Goal: Task Accomplishment & Management: Manage account settings

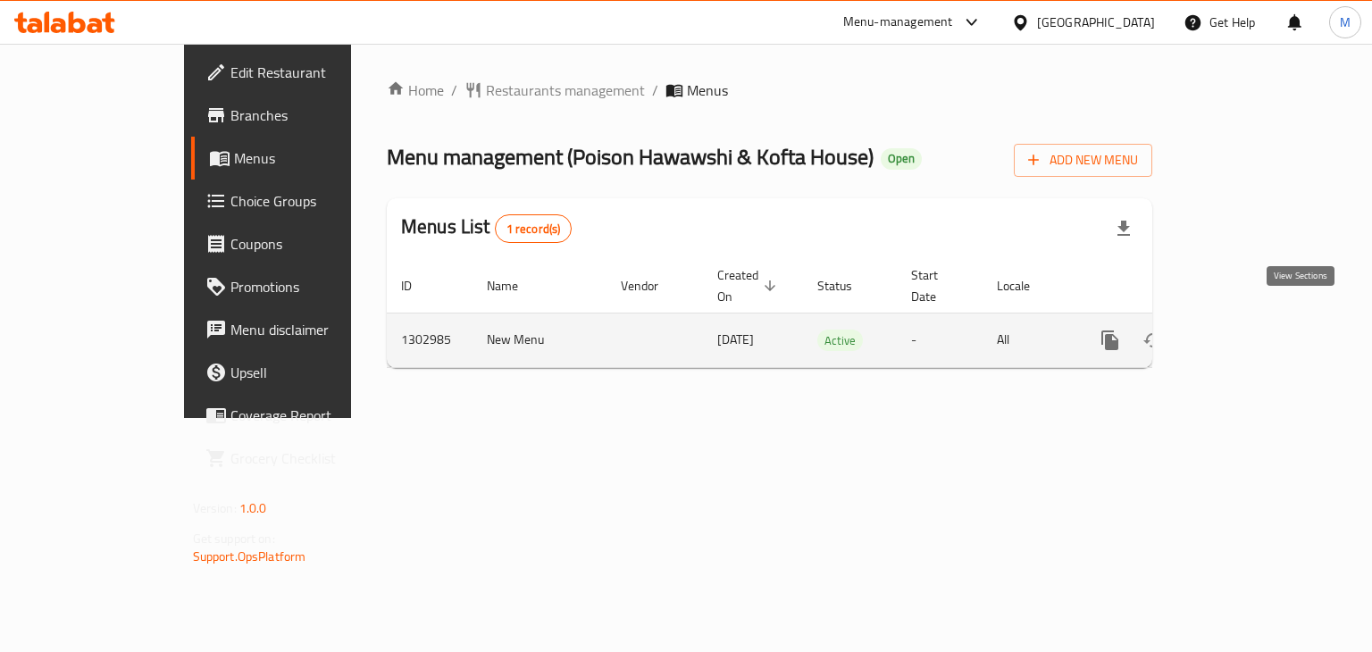
click at [1250, 330] on icon "enhanced table" at bounding box center [1239, 340] width 21 height 21
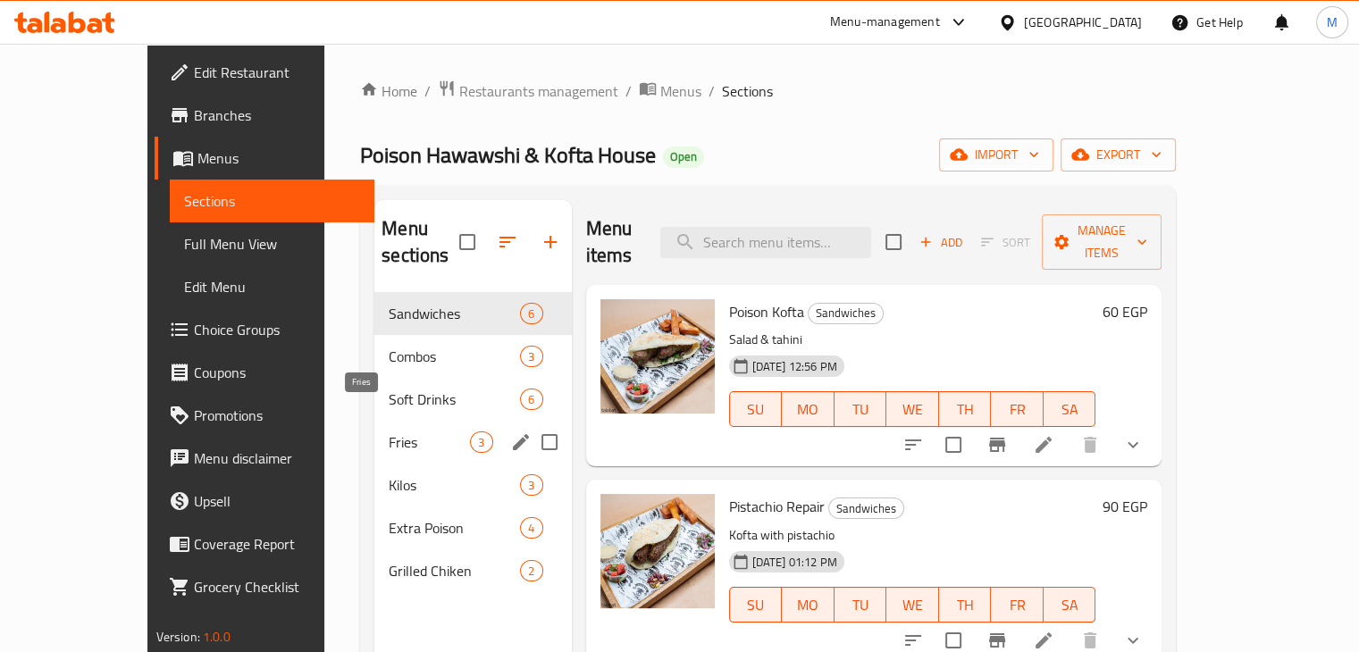
click at [389, 474] on span "Kilos" at bounding box center [454, 484] width 131 height 21
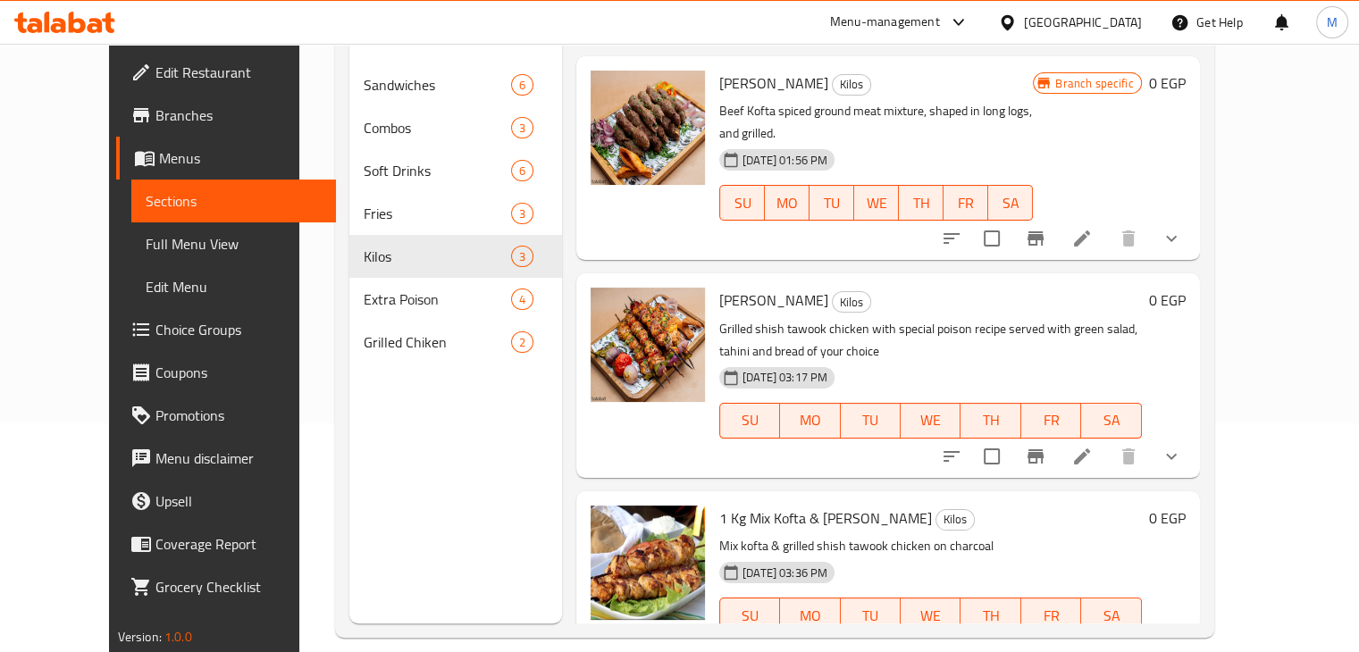
scroll to position [229, 0]
click at [1107, 222] on li at bounding box center [1082, 238] width 50 height 32
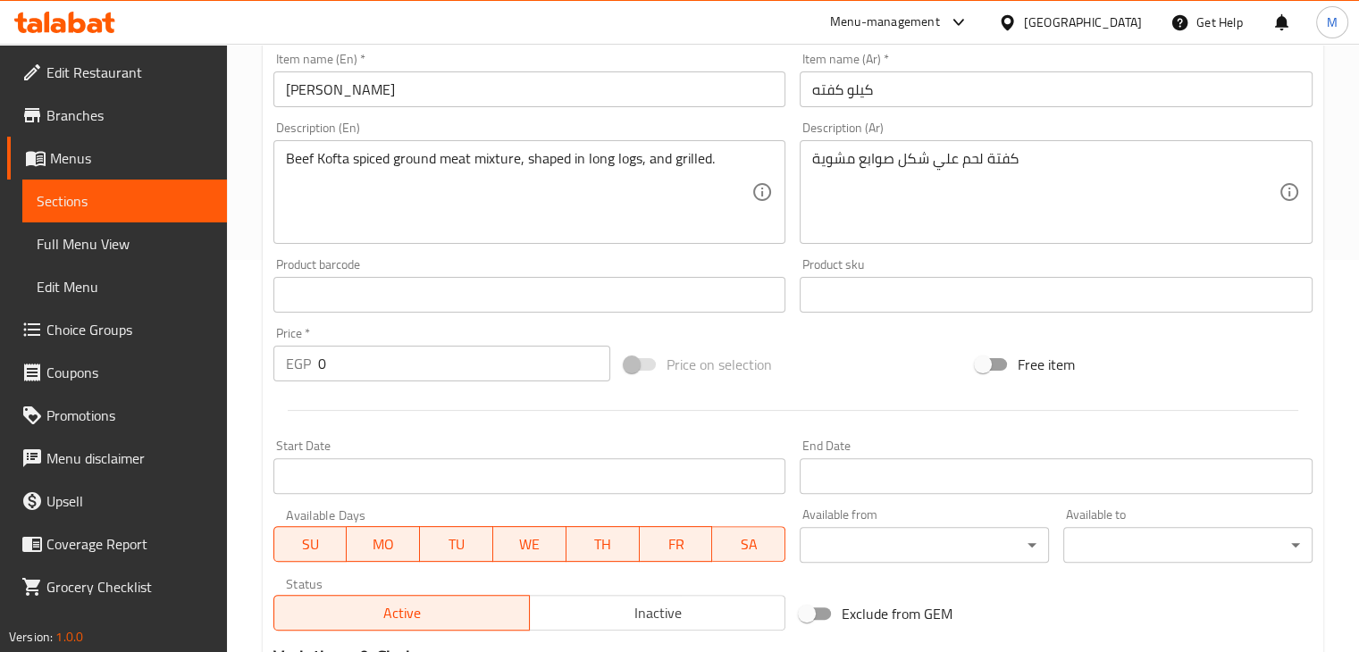
scroll to position [665, 0]
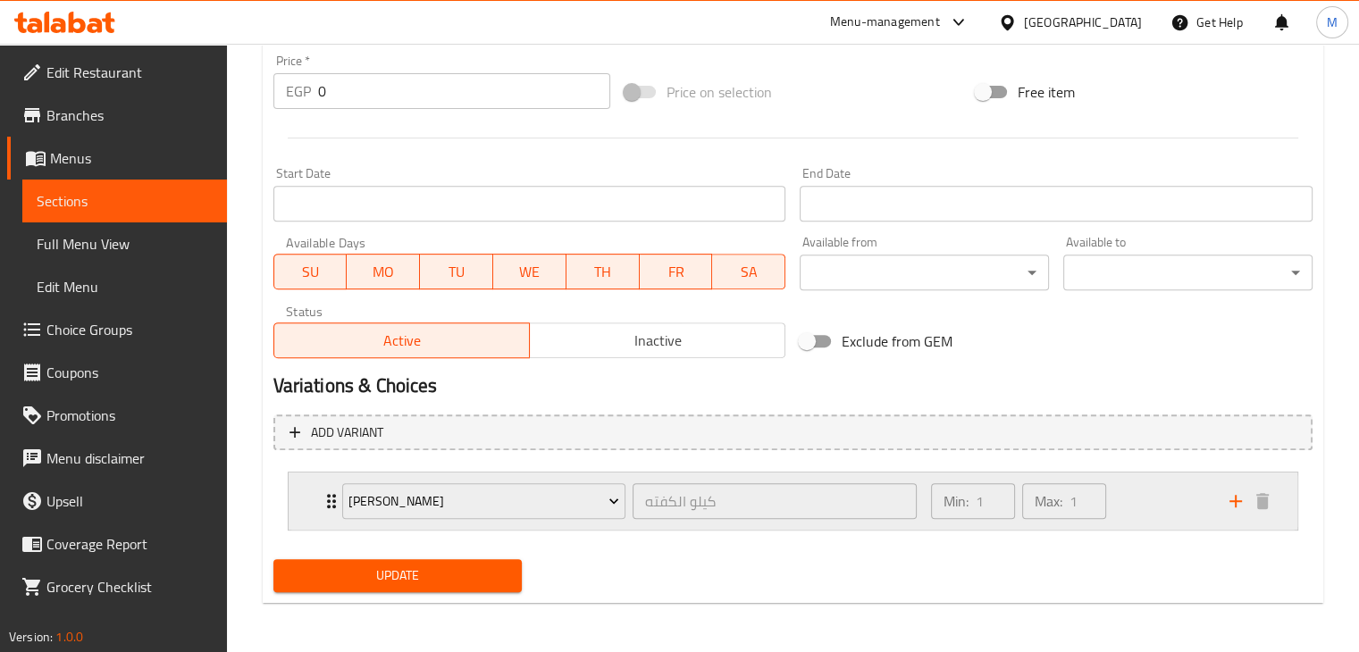
click at [1113, 505] on div "Min: 1 ​ Max: 1 ​" at bounding box center [1069, 501] width 298 height 57
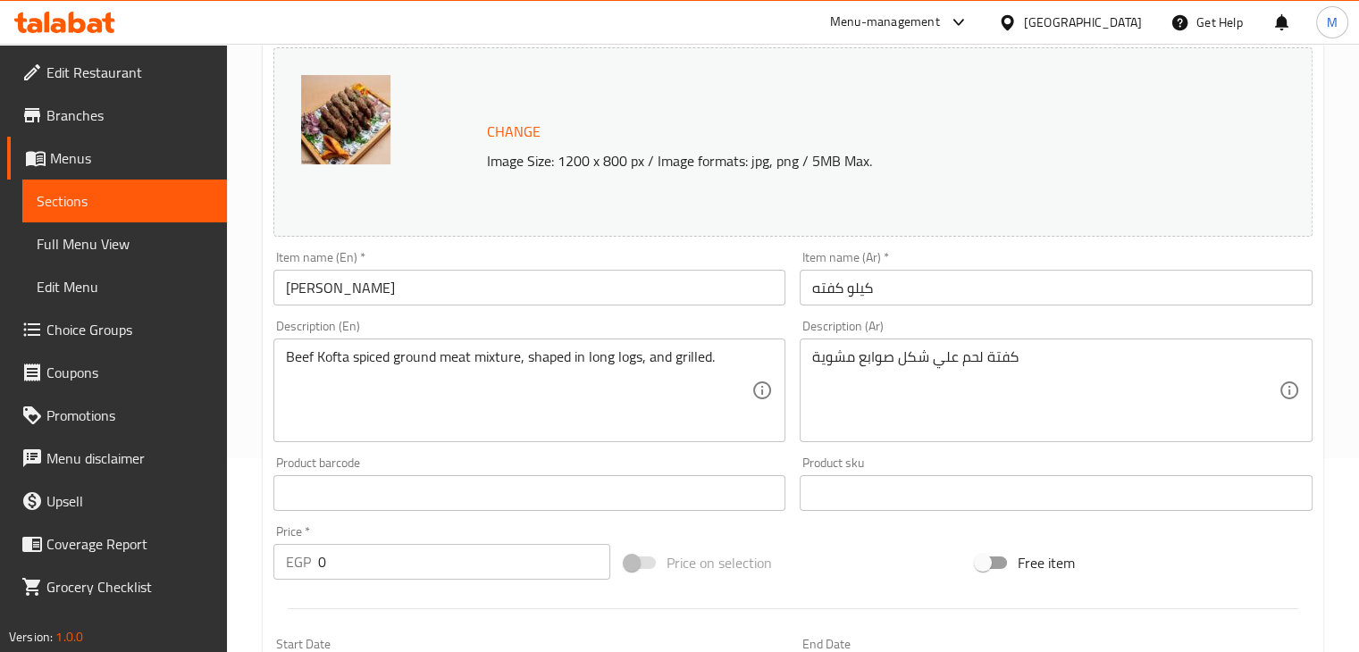
scroll to position [43, 0]
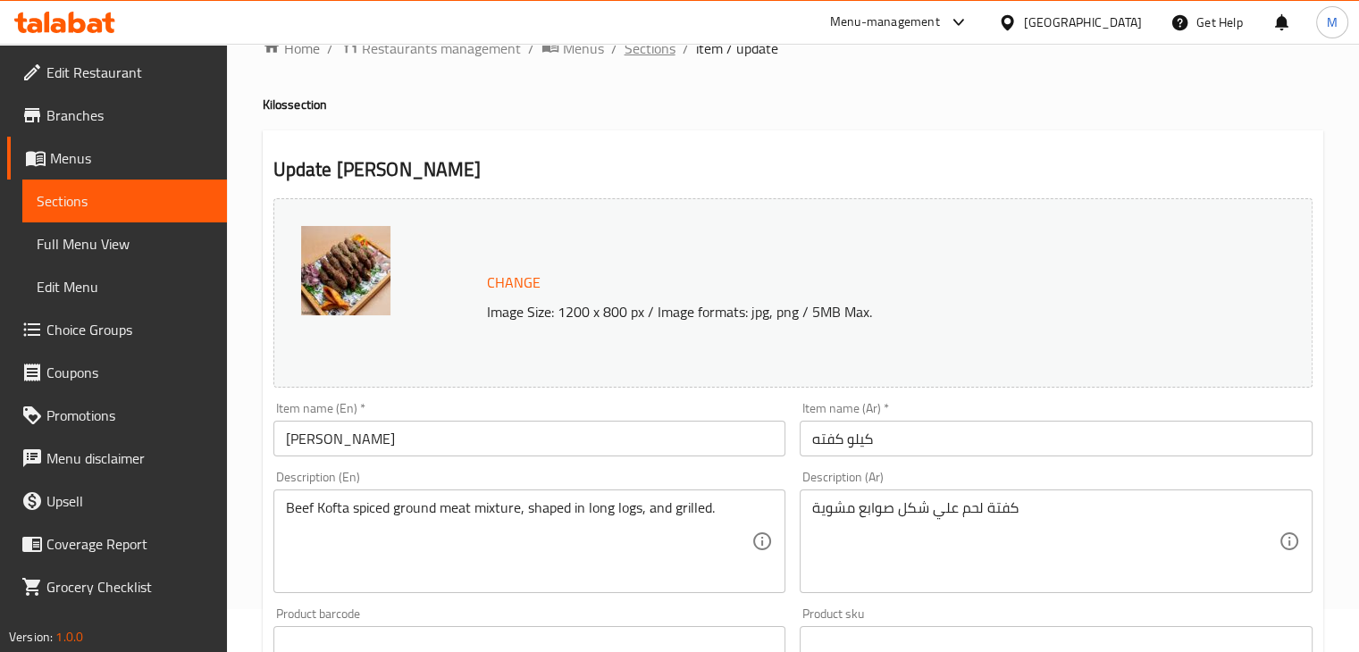
click at [642, 47] on span "Sections" at bounding box center [650, 48] width 51 height 21
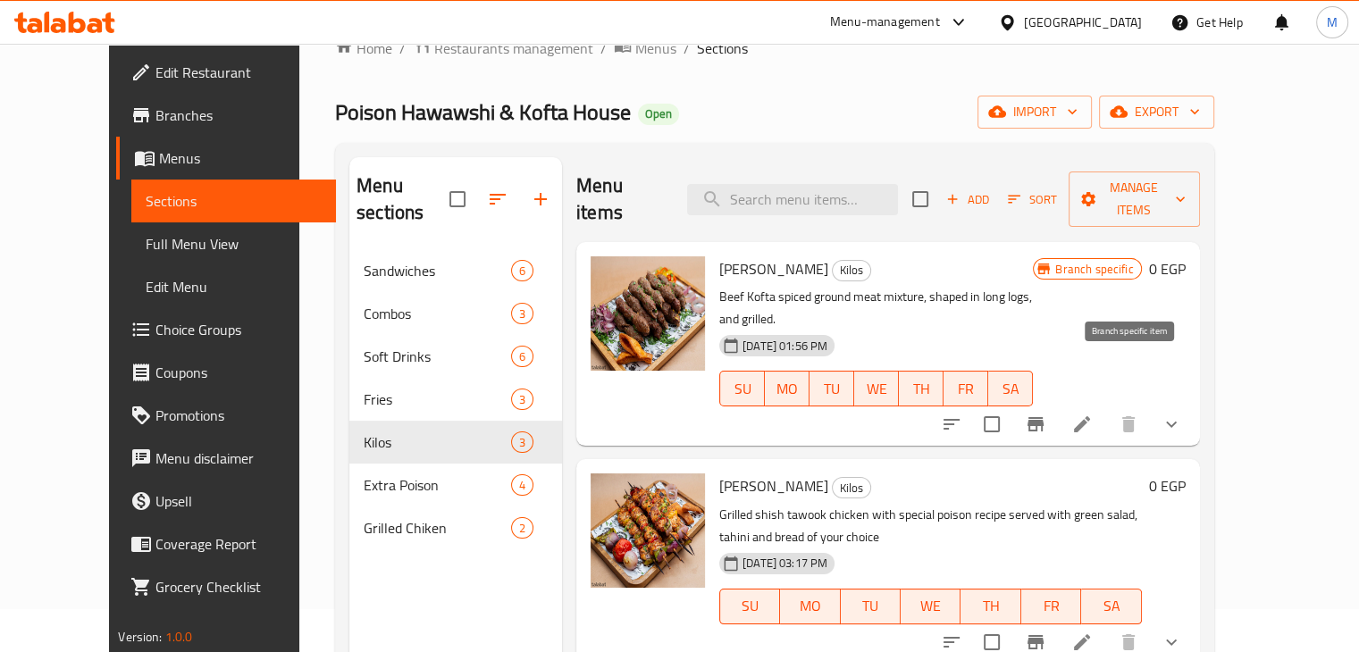
click at [1057, 403] on button "Branch-specific-item" at bounding box center [1035, 424] width 43 height 43
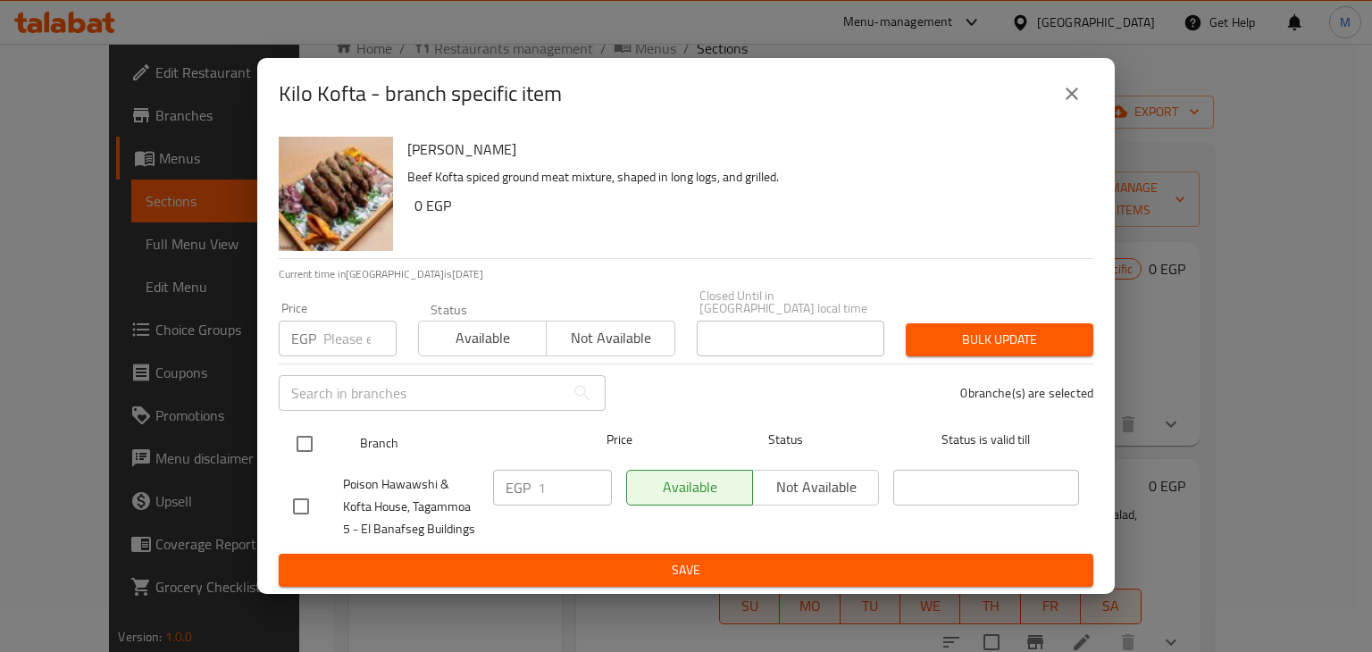
click at [296, 443] on input "checkbox" at bounding box center [305, 444] width 38 height 38
checkbox input "true"
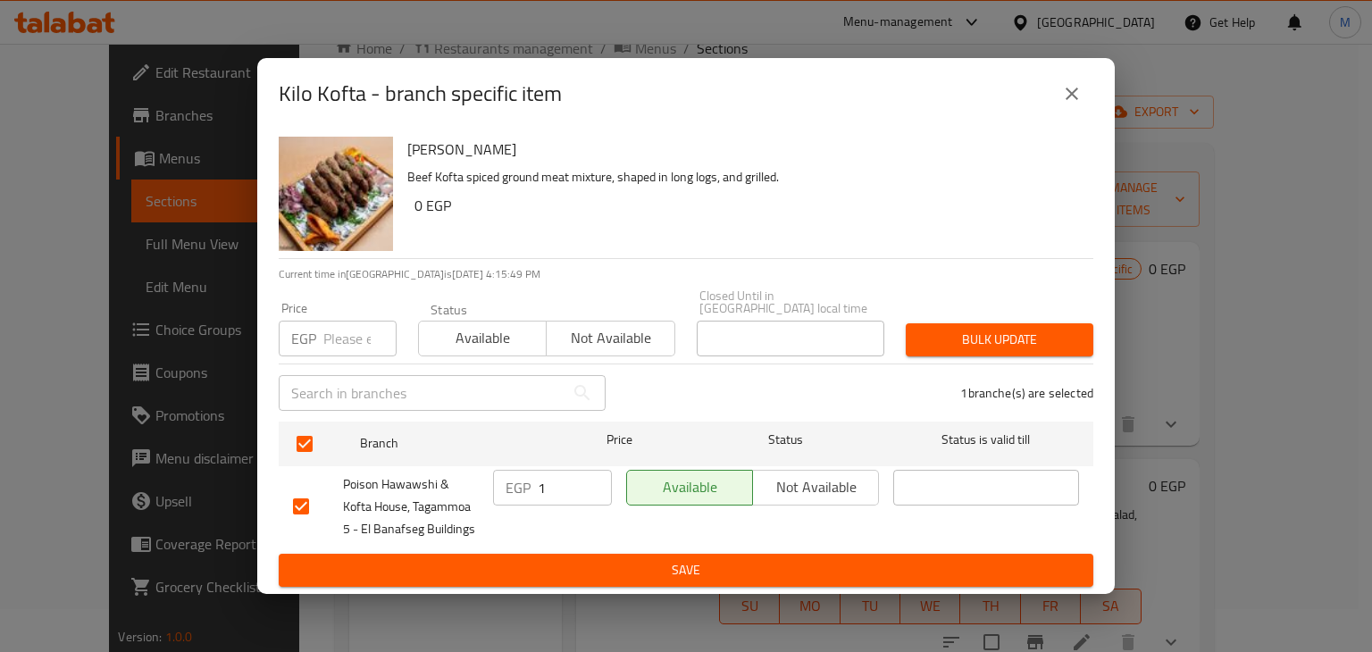
click at [329, 355] on div "Price EGP Price" at bounding box center [337, 329] width 139 height 76
click at [331, 351] on div "Price EGP Price" at bounding box center [337, 329] width 139 height 76
click at [343, 342] on input "number" at bounding box center [359, 339] width 73 height 36
type input "0"
click at [471, 342] on span "Available" at bounding box center [482, 338] width 113 height 26
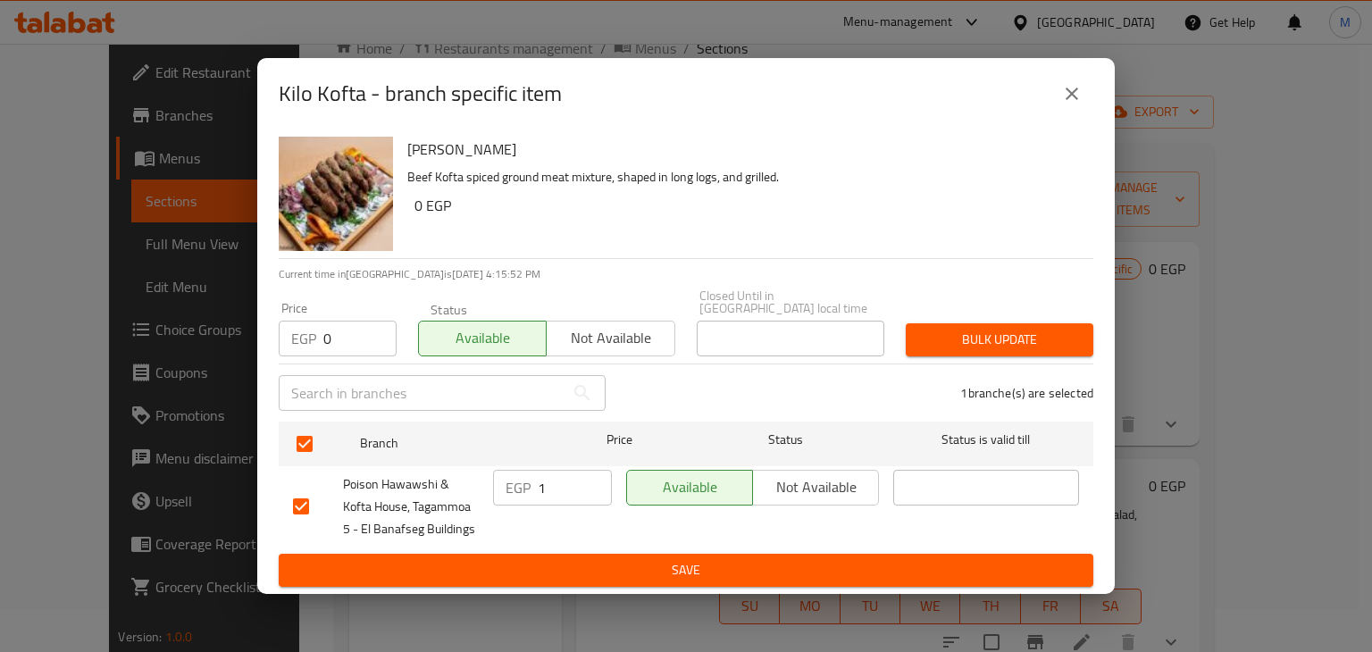
click at [969, 333] on span "Bulk update" at bounding box center [999, 340] width 159 height 22
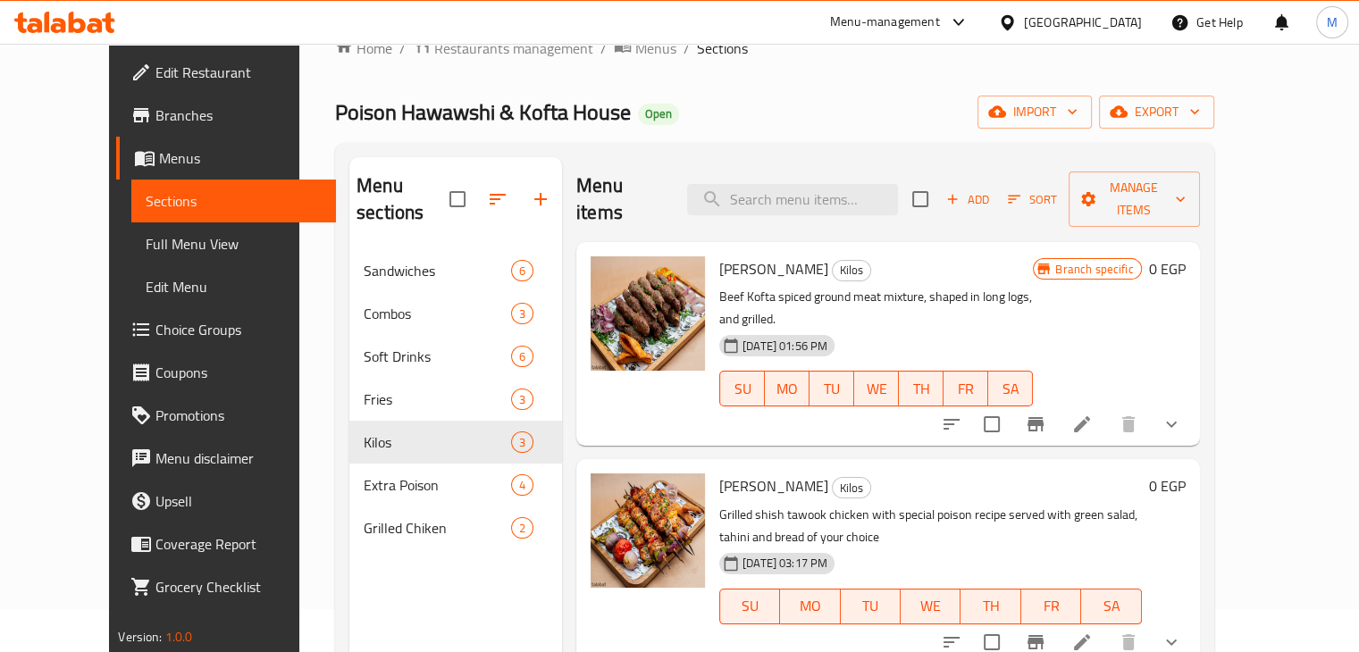
click at [87, 19] on icon at bounding box center [64, 22] width 101 height 21
